Goal: Task Accomplishment & Management: Manage account settings

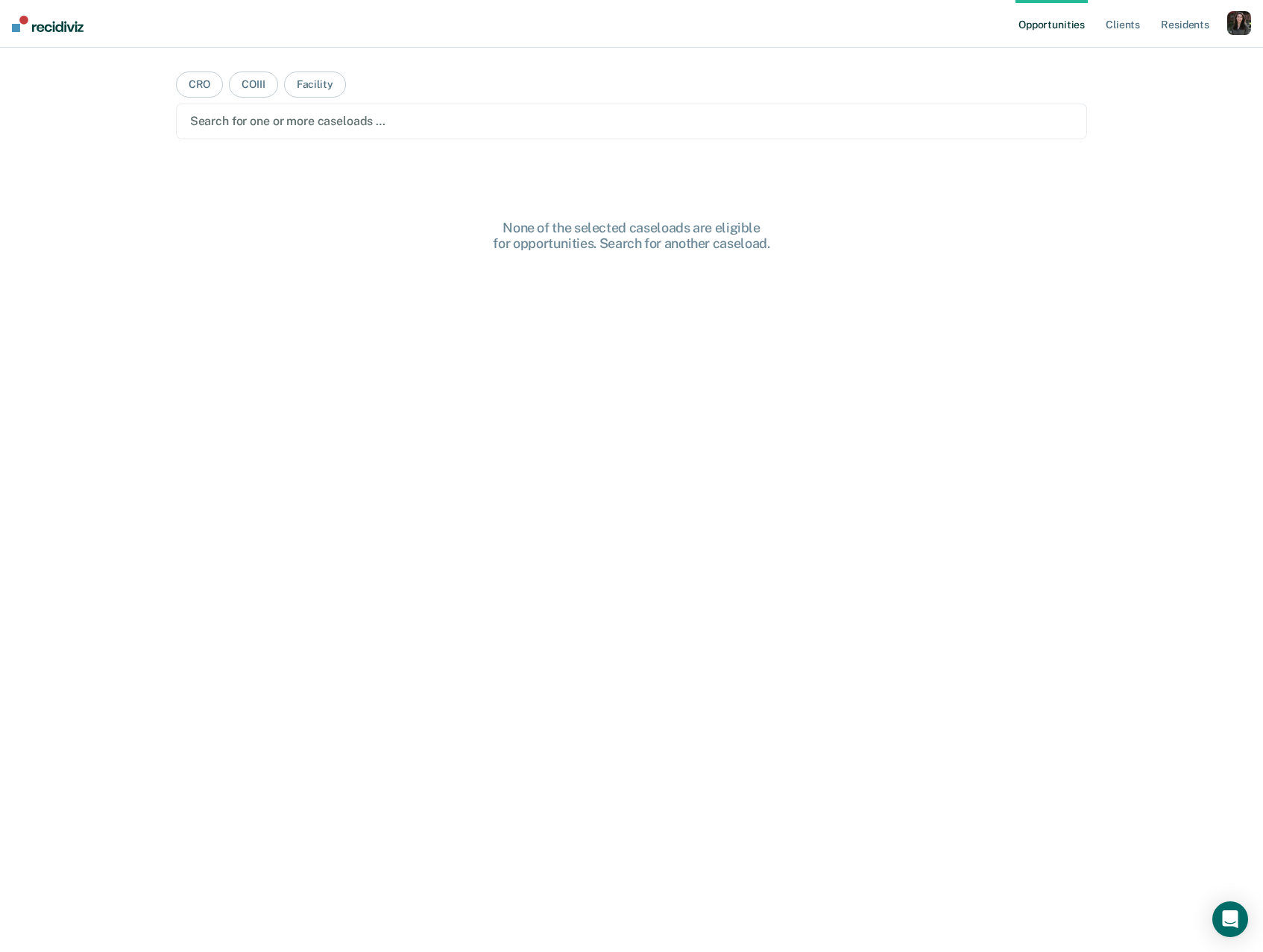
click at [1231, 29] on div "button" at bounding box center [1238, 23] width 24 height 24
click at [1150, 61] on link "Profile" at bounding box center [1179, 61] width 120 height 13
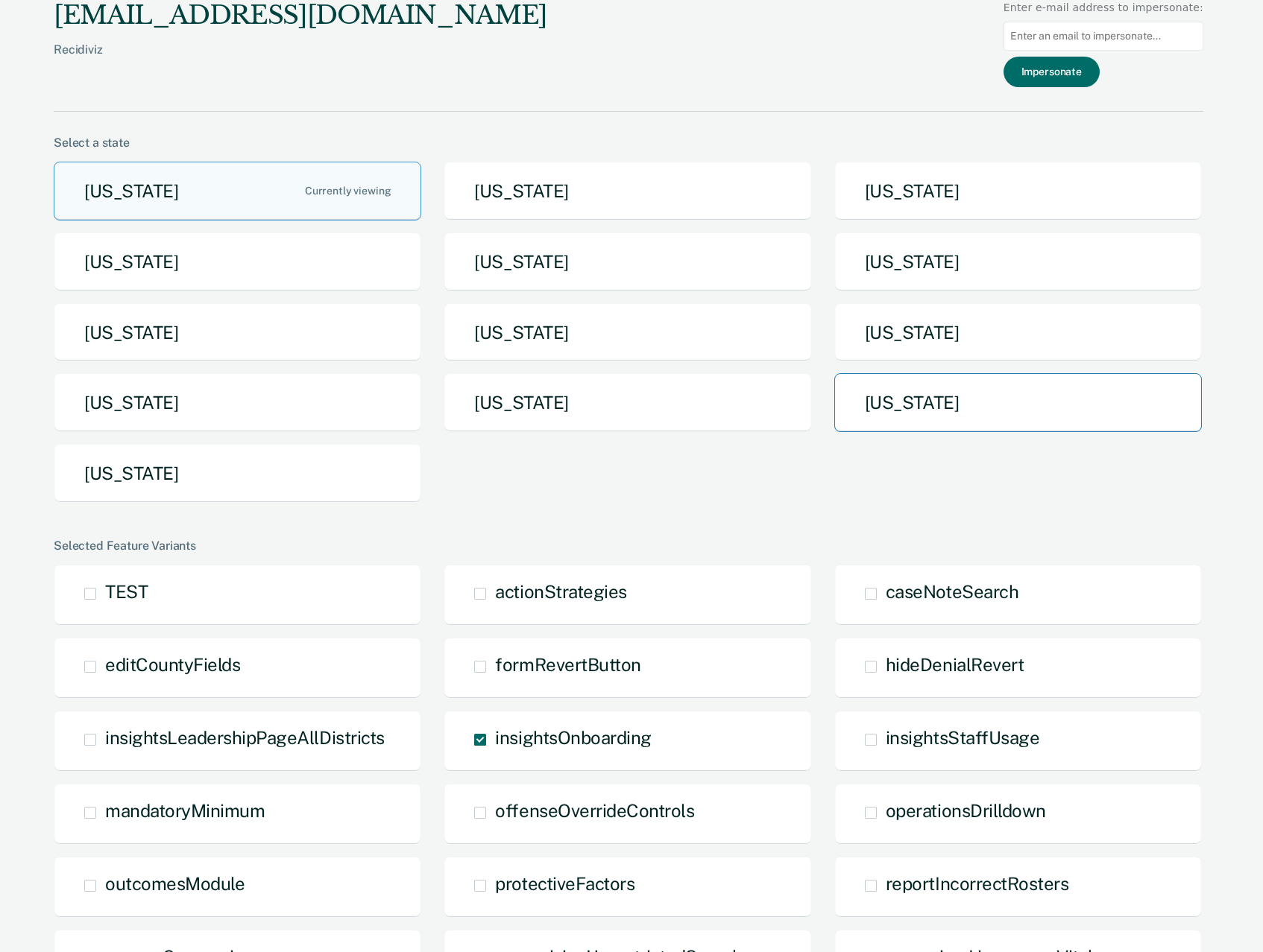
click at [929, 426] on button "[US_STATE]" at bounding box center [1017, 403] width 368 height 59
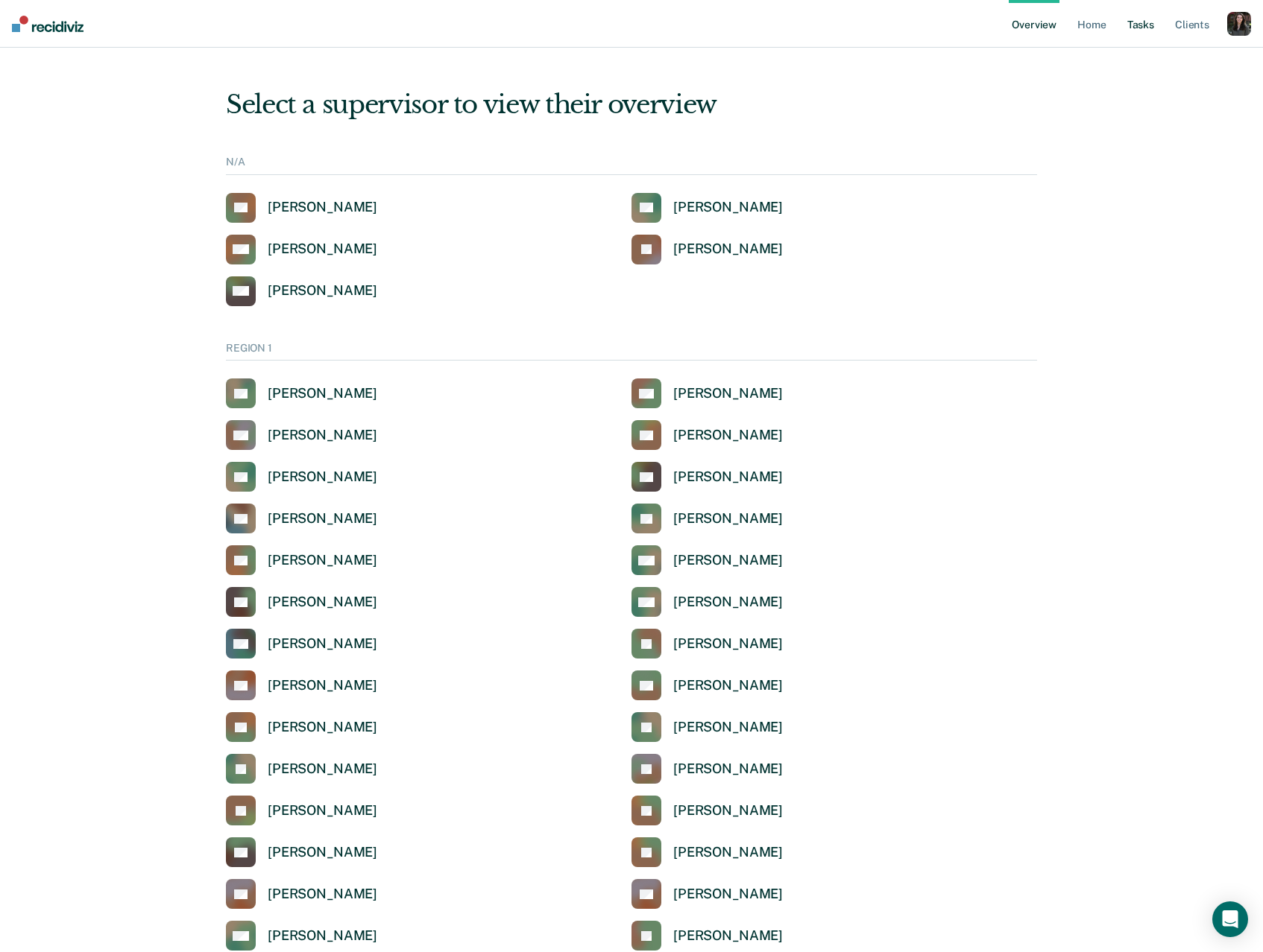
click at [1140, 32] on link "Tasks" at bounding box center [1140, 24] width 32 height 47
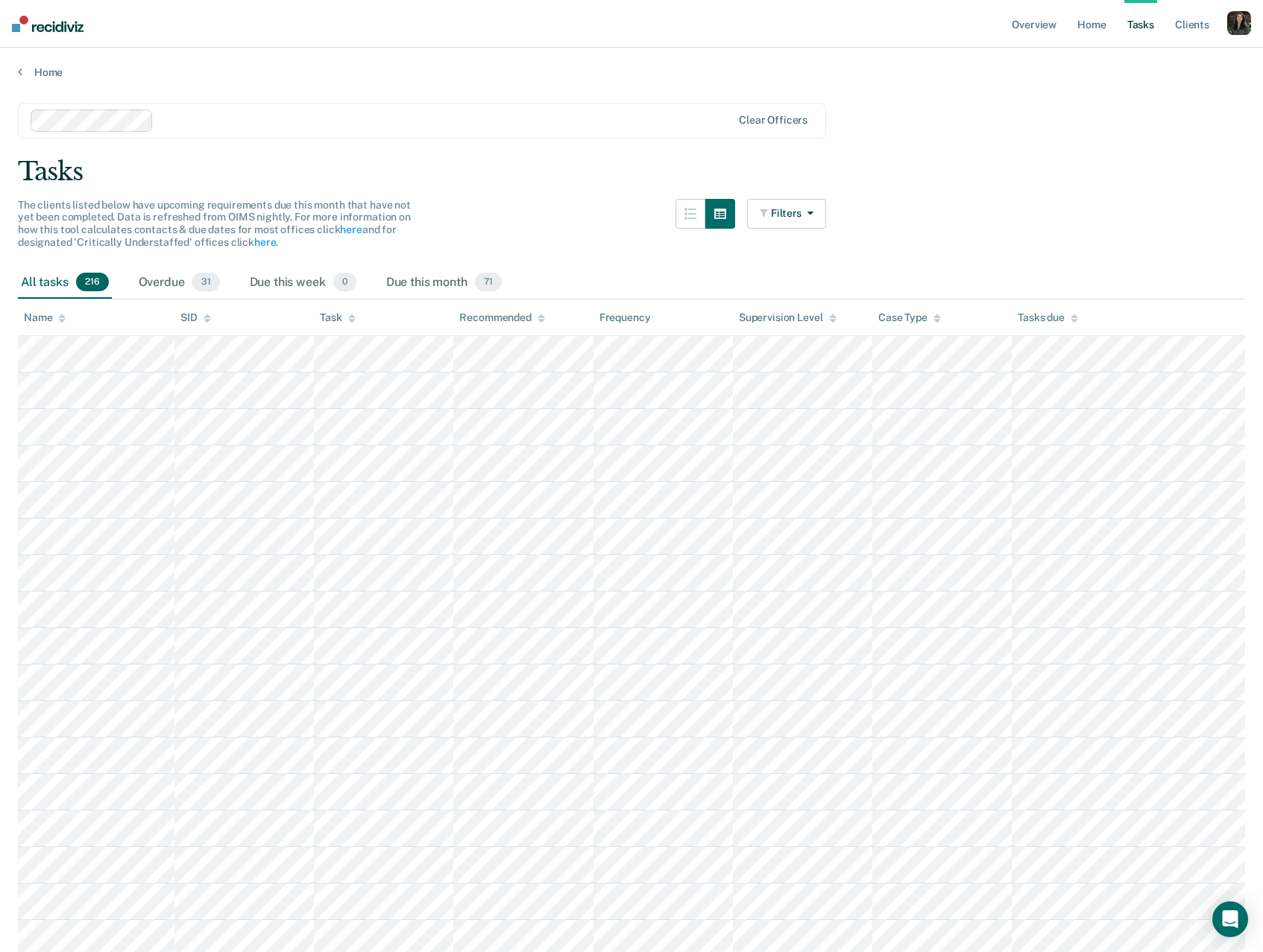
click at [553, 131] on div at bounding box center [382, 121] width 702 height 22
click at [975, 156] on div "Tasks" at bounding box center [632, 171] width 1227 height 31
click at [801, 216] on button "Filters" at bounding box center [786, 214] width 79 height 30
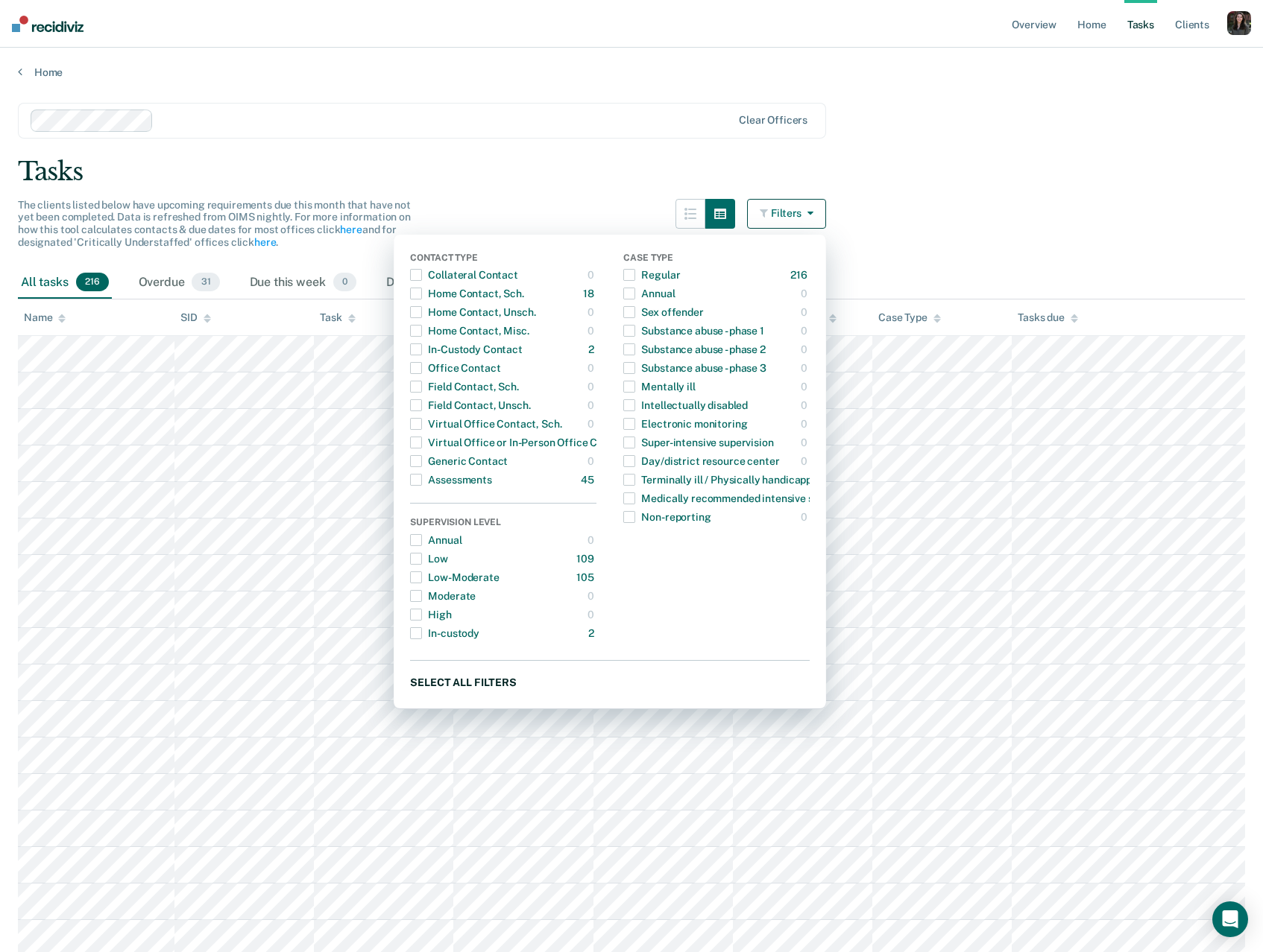
click at [505, 683] on button "Select all filters" at bounding box center [610, 683] width 400 height 19
click at [418, 477] on span "button" at bounding box center [416, 480] width 12 height 12
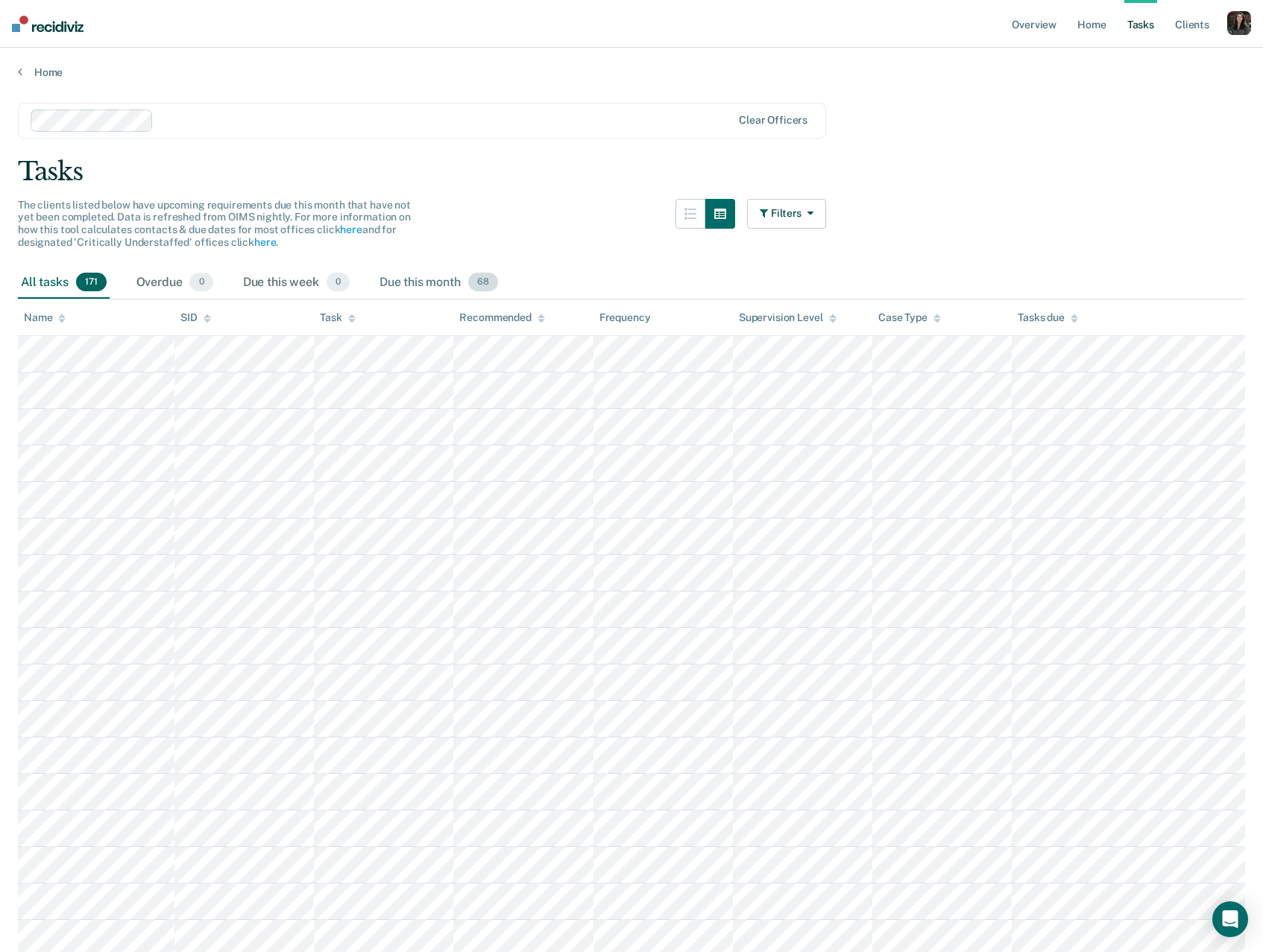
click at [450, 289] on div "Due this month 68" at bounding box center [439, 283] width 125 height 32
click at [85, 287] on span "171" at bounding box center [91, 282] width 31 height 20
